Goal: Obtain resource: Obtain resource

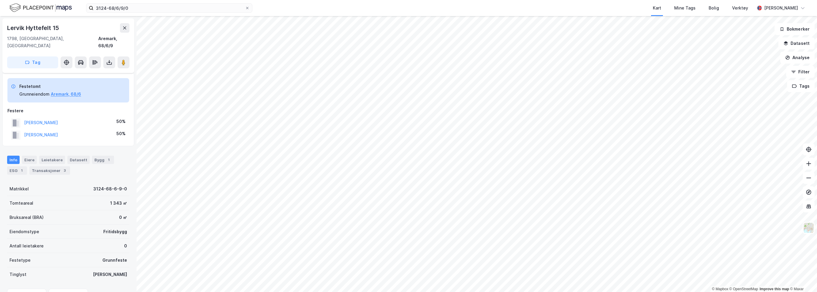
scroll to position [27, 0]
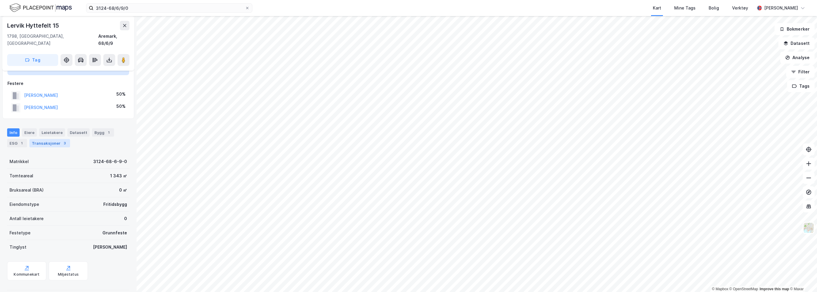
click at [51, 139] on div "Transaksjoner 3" at bounding box center [49, 143] width 41 height 8
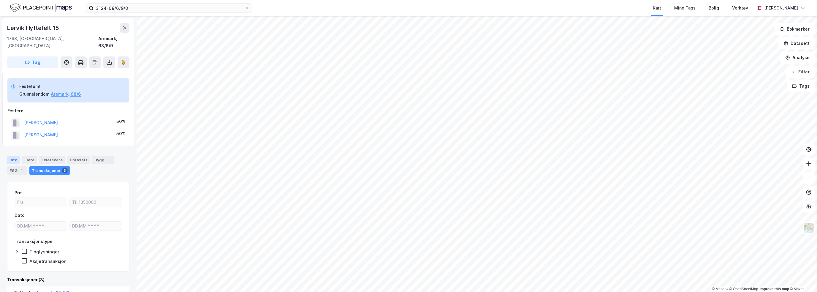
click at [10, 156] on div "Info" at bounding box center [13, 160] width 12 height 8
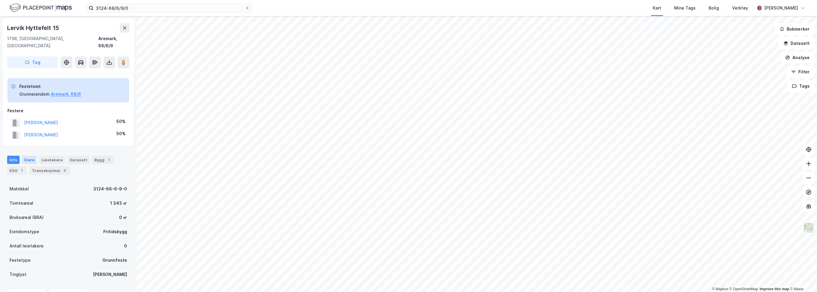
click at [26, 156] on div "Eiere" at bounding box center [29, 160] width 15 height 8
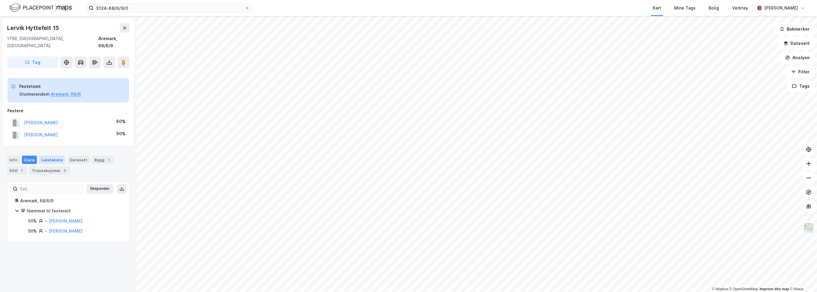
click at [54, 156] on div "Leietakere" at bounding box center [52, 160] width 26 height 8
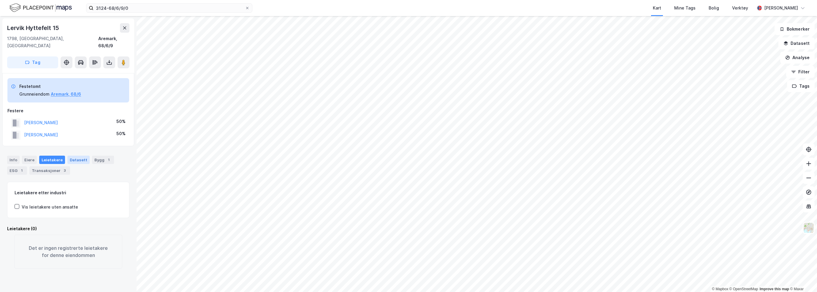
click at [72, 156] on div "Datasett" at bounding box center [78, 160] width 22 height 8
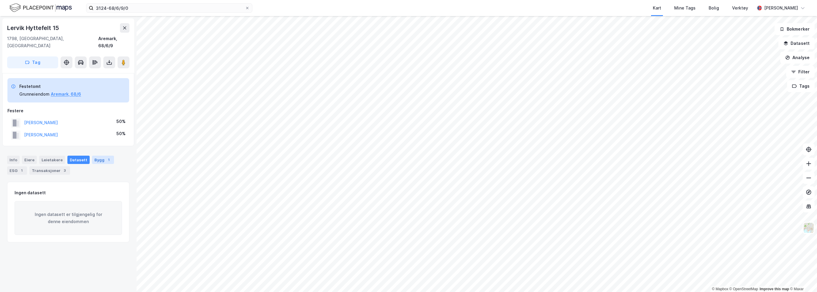
click at [99, 156] on div "Bygg 1" at bounding box center [103, 160] width 22 height 8
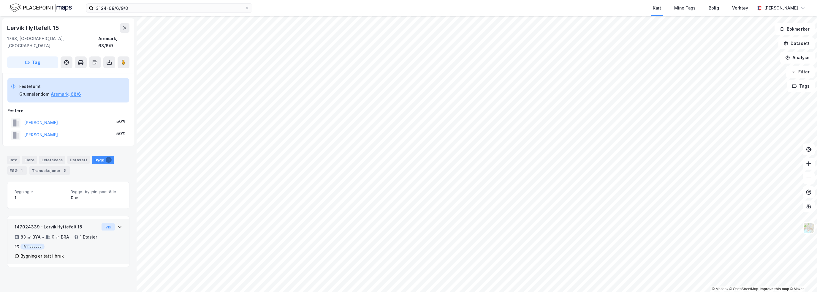
click at [105, 223] on button "Vis" at bounding box center [108, 226] width 13 height 7
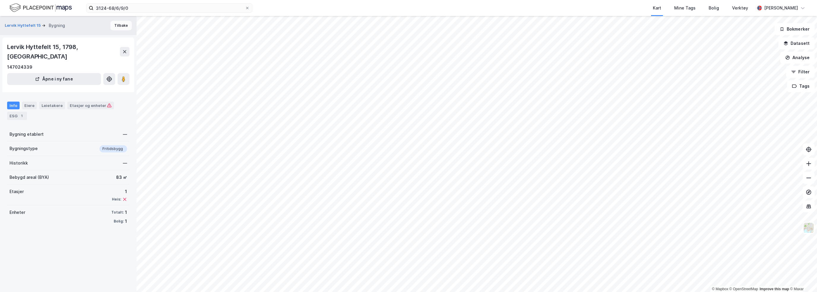
click at [119, 25] on button "Tilbake" at bounding box center [120, 26] width 21 height 10
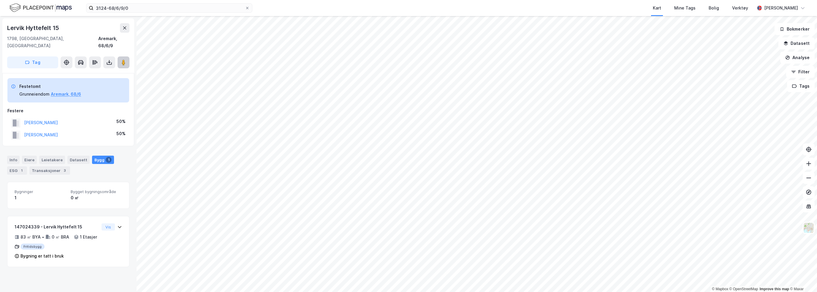
click at [124, 59] on icon at bounding box center [124, 62] width 6 height 6
click at [555, 9] on div "Kart Mine Tags Bolig Verktøy" at bounding box center [518, 8] width 474 height 16
click at [13, 156] on div "Info" at bounding box center [13, 160] width 12 height 8
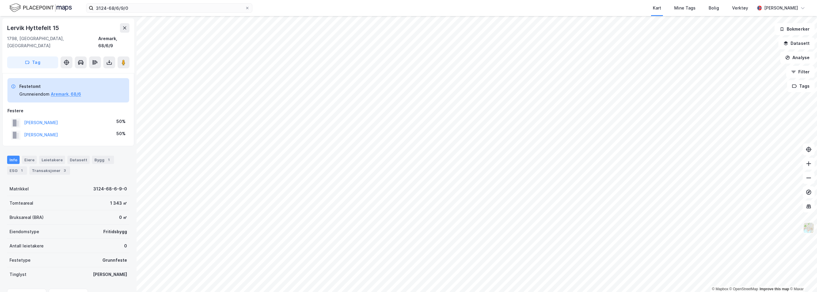
click at [807, 230] on img at bounding box center [808, 227] width 11 height 11
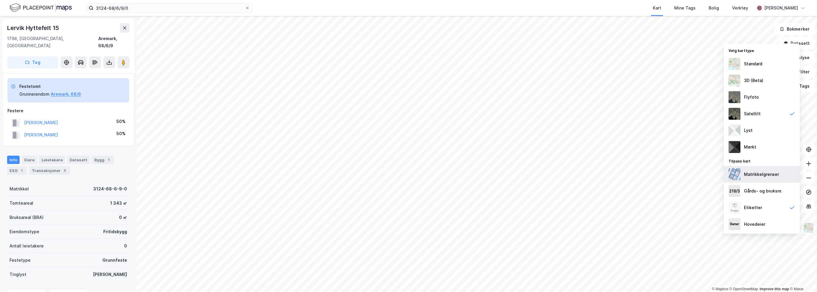
click at [764, 173] on div "Matrikkelgrenser" at bounding box center [761, 174] width 35 height 7
click at [767, 192] on div "Gårds- og bruksnr." at bounding box center [763, 190] width 38 height 7
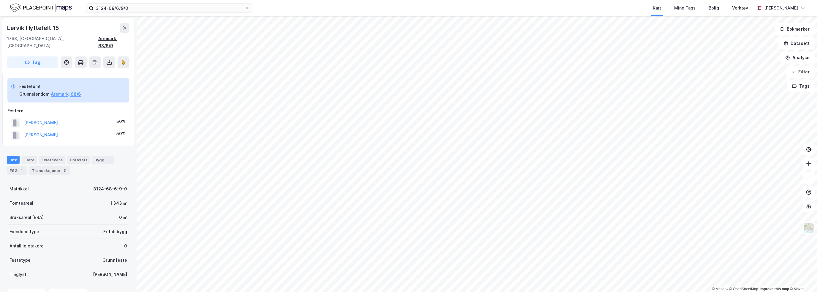
click at [107, 39] on div "Aremark, 68/6/9" at bounding box center [113, 42] width 31 height 14
click at [110, 59] on icon at bounding box center [109, 62] width 6 height 6
click at [91, 72] on div "Last ned grunnbok" at bounding box center [80, 74] width 34 height 5
